Goal: Task Accomplishment & Management: Complete application form

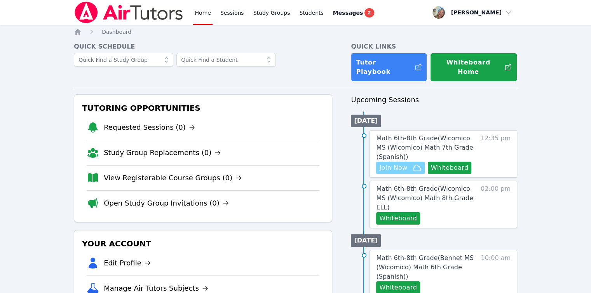
click at [390, 163] on span "Join Now" at bounding box center [393, 167] width 28 height 9
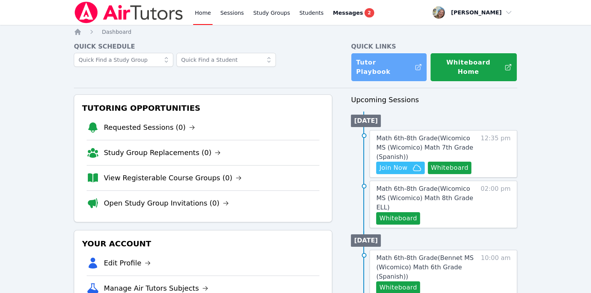
click at [375, 63] on link "Tutor Playbook" at bounding box center [389, 67] width 76 height 29
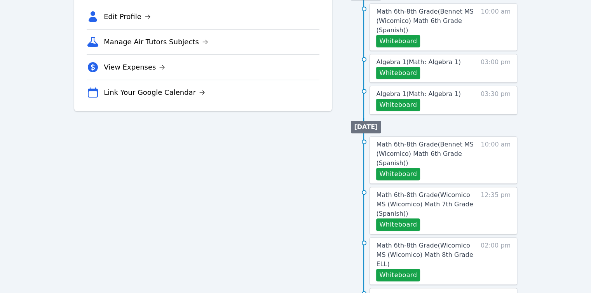
scroll to position [272, 0]
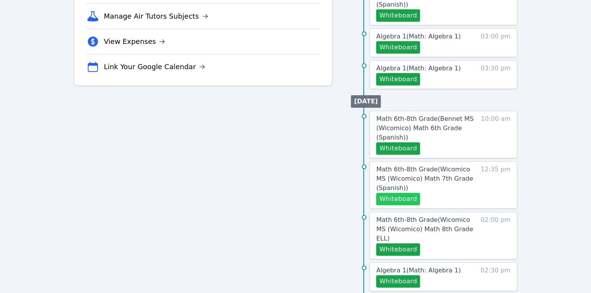
click at [410, 193] on button "Whiteboard" at bounding box center [398, 199] width 44 height 12
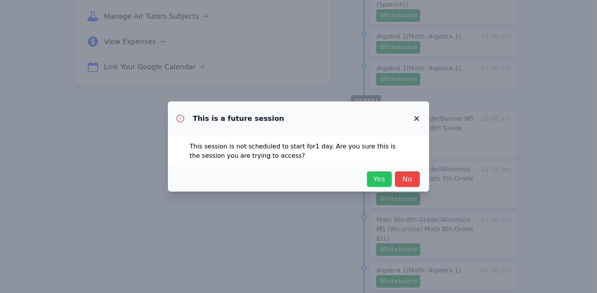
click at [379, 183] on span "Yes" at bounding box center [379, 179] width 17 height 11
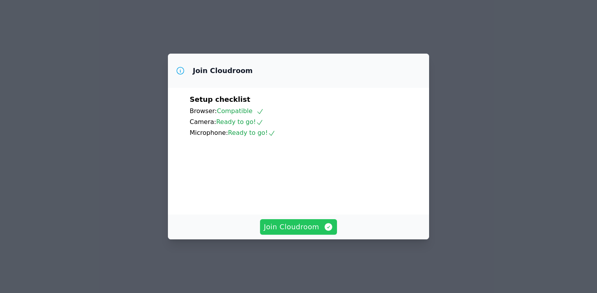
click at [293, 232] on span "Join Cloudroom" at bounding box center [299, 226] width 70 height 11
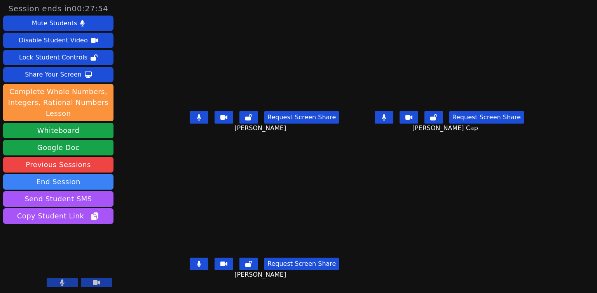
click at [190, 123] on button at bounding box center [199, 117] width 19 height 12
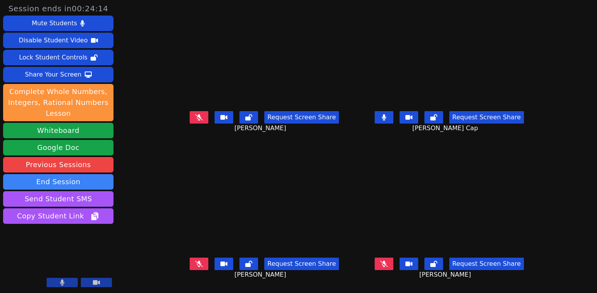
click at [393, 263] on button at bounding box center [383, 264] width 19 height 12
click at [76, 252] on video at bounding box center [58, 259] width 110 height 62
click at [70, 282] on button at bounding box center [62, 282] width 31 height 9
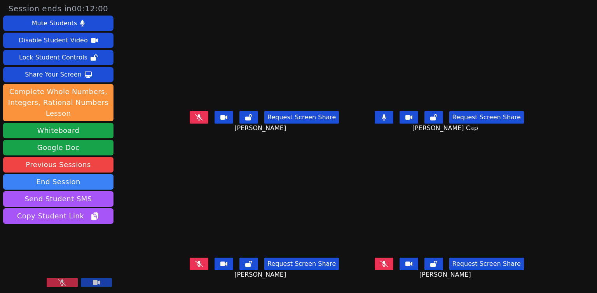
click at [70, 282] on button at bounding box center [62, 282] width 31 height 9
click at [82, 245] on video at bounding box center [58, 259] width 110 height 62
click at [73, 283] on button at bounding box center [62, 282] width 31 height 9
click at [67, 282] on button at bounding box center [62, 282] width 31 height 9
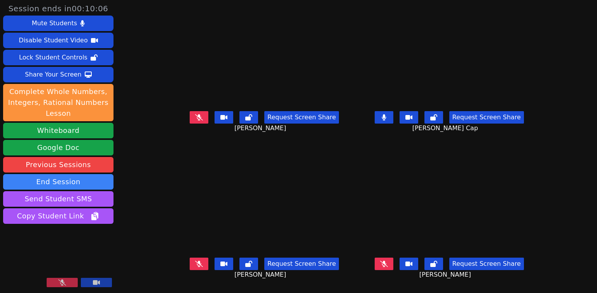
click at [67, 282] on button at bounding box center [62, 282] width 31 height 9
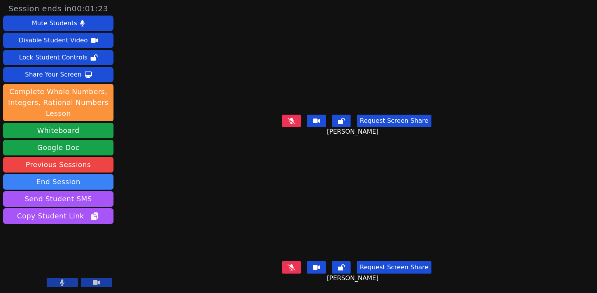
scroll to position [0, 0]
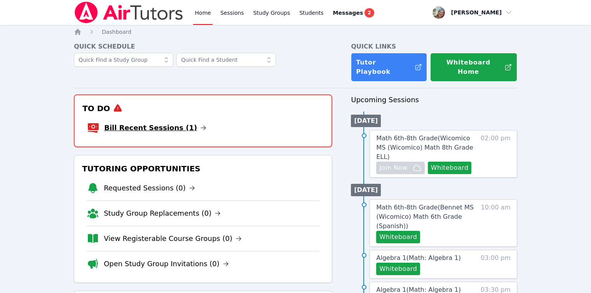
click at [154, 122] on link "Bill Recent Sessions (1)" at bounding box center [155, 127] width 102 height 11
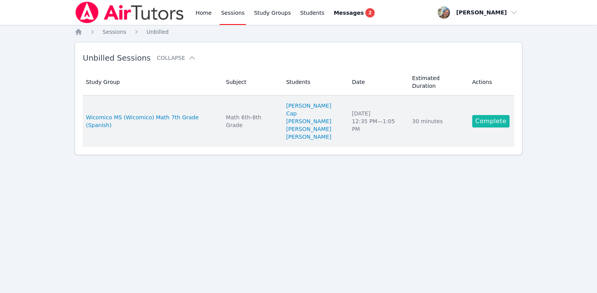
click at [494, 115] on link "Complete" at bounding box center [490, 121] width 37 height 12
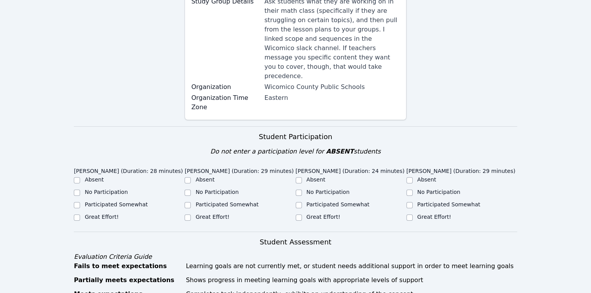
scroll to position [155, 0]
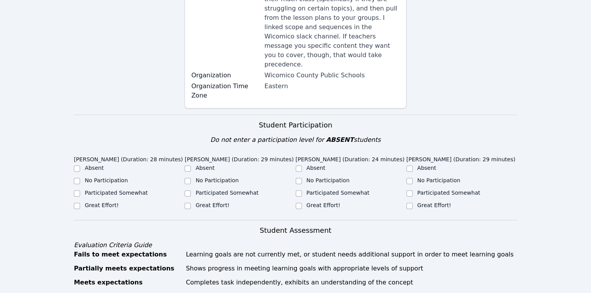
click at [113, 167] on ul "Absent No Participation Participated Somewhat Great Effort!" at bounding box center [129, 187] width 111 height 47
click at [111, 177] on label "No Participation" at bounding box center [106, 180] width 43 height 6
click at [80, 178] on input "No Participation" at bounding box center [77, 181] width 6 height 6
checkbox input "true"
click at [204, 202] on label "Great Effort!" at bounding box center [212, 205] width 34 height 6
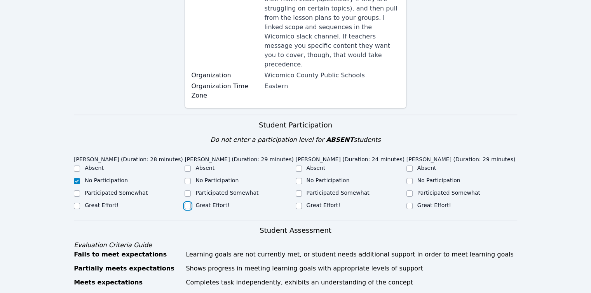
click at [191, 203] on input "Great Effort!" at bounding box center [187, 206] width 6 height 6
checkbox input "true"
click at [320, 190] on label "Participated Somewhat" at bounding box center [337, 193] width 63 height 6
click at [302, 190] on input "Participated Somewhat" at bounding box center [299, 193] width 6 height 6
checkbox input "true"
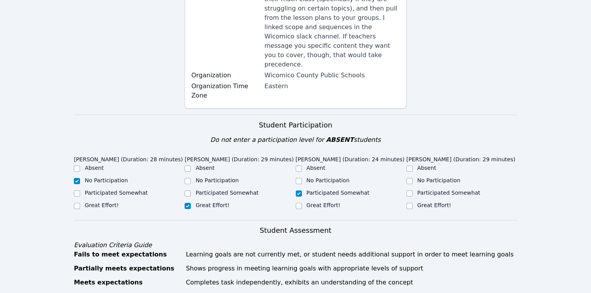
click at [433, 202] on label "Great Effort!" at bounding box center [434, 205] width 34 height 6
click at [412, 203] on input "Great Effort!" at bounding box center [409, 206] width 6 height 6
checkbox input "true"
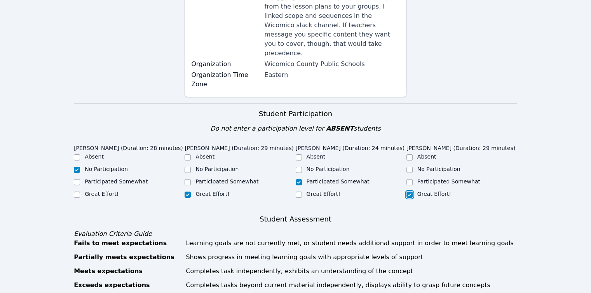
scroll to position [350, 0]
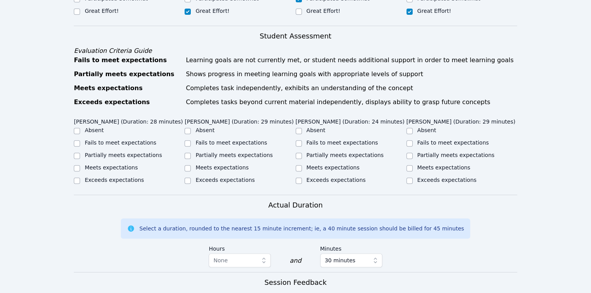
click at [106, 139] on label "Fails to meet expectations" at bounding box center [120, 142] width 71 height 6
click at [80, 140] on input "Fails to meet expectations" at bounding box center [77, 143] width 6 height 6
checkbox input "true"
click at [209, 152] on label "Partially meets expectations" at bounding box center [233, 155] width 77 height 6
click at [191, 153] on input "Partially meets expectations" at bounding box center [187, 156] width 6 height 6
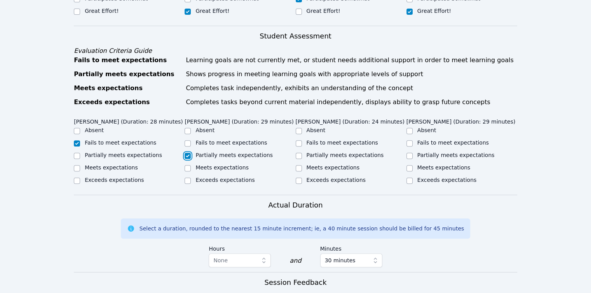
checkbox input "true"
click at [320, 152] on label "Partially meets expectations" at bounding box center [344, 155] width 77 height 6
click at [302, 153] on input "Partially meets expectations" at bounding box center [299, 156] width 6 height 6
checkbox input "true"
click at [452, 151] on div "Partially meets expectations" at bounding box center [461, 155] width 111 height 9
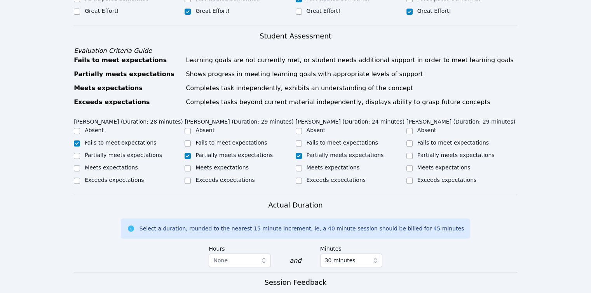
click at [451, 152] on label "Partially meets expectations" at bounding box center [455, 155] width 77 height 6
click at [412, 153] on input "Partially meets expectations" at bounding box center [409, 156] width 6 height 6
checkbox input "true"
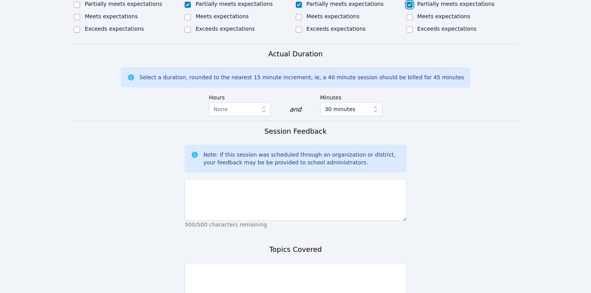
scroll to position [544, 0]
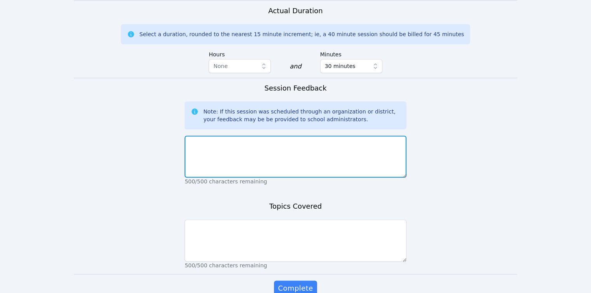
click at [282, 156] on textarea at bounding box center [294, 157] width 221 height 42
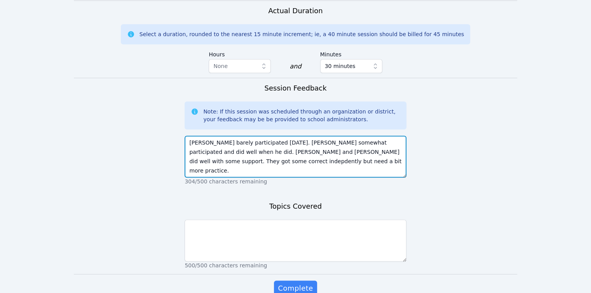
click at [368, 136] on textarea "Mario barely participated today. Alexis somewhat participated and did well when…" at bounding box center [294, 157] width 221 height 42
type textarea "Mario barely participated today. Alexis somewhat participated and did well when…"
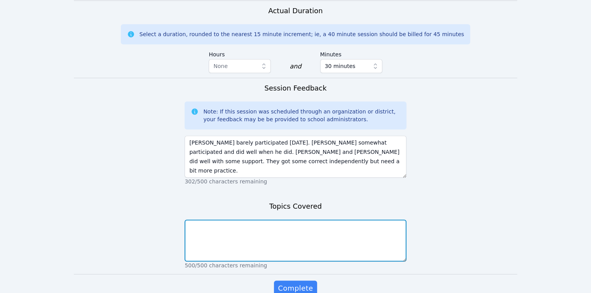
click at [357, 219] on textarea at bounding box center [294, 240] width 221 height 42
type textarea "proportional relationships"
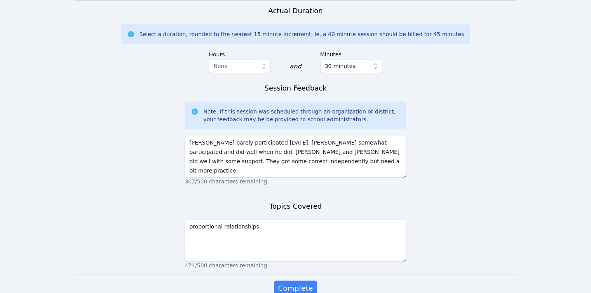
click at [274, 280] on button "Complete" at bounding box center [295, 288] width 43 height 16
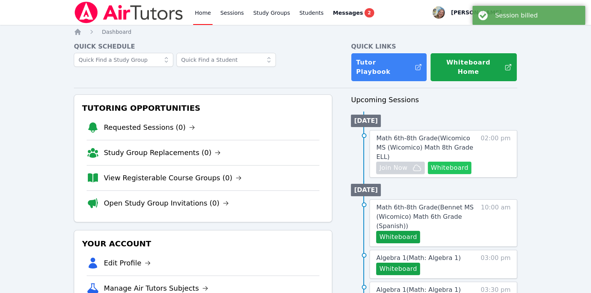
click at [439, 162] on button "Whiteboard" at bounding box center [450, 168] width 44 height 12
